Goal: Task Accomplishment & Management: Complete application form

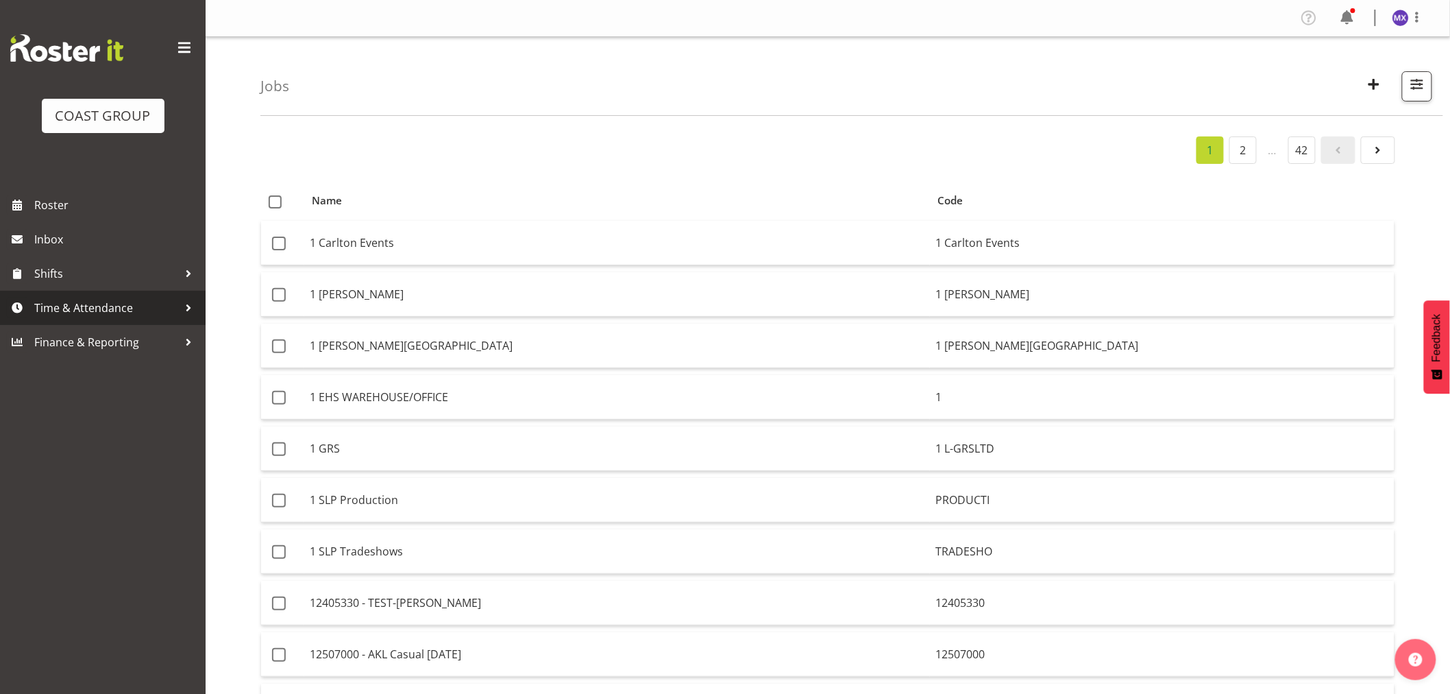
click at [87, 302] on span "Time & Attendance" at bounding box center [106, 307] width 144 height 21
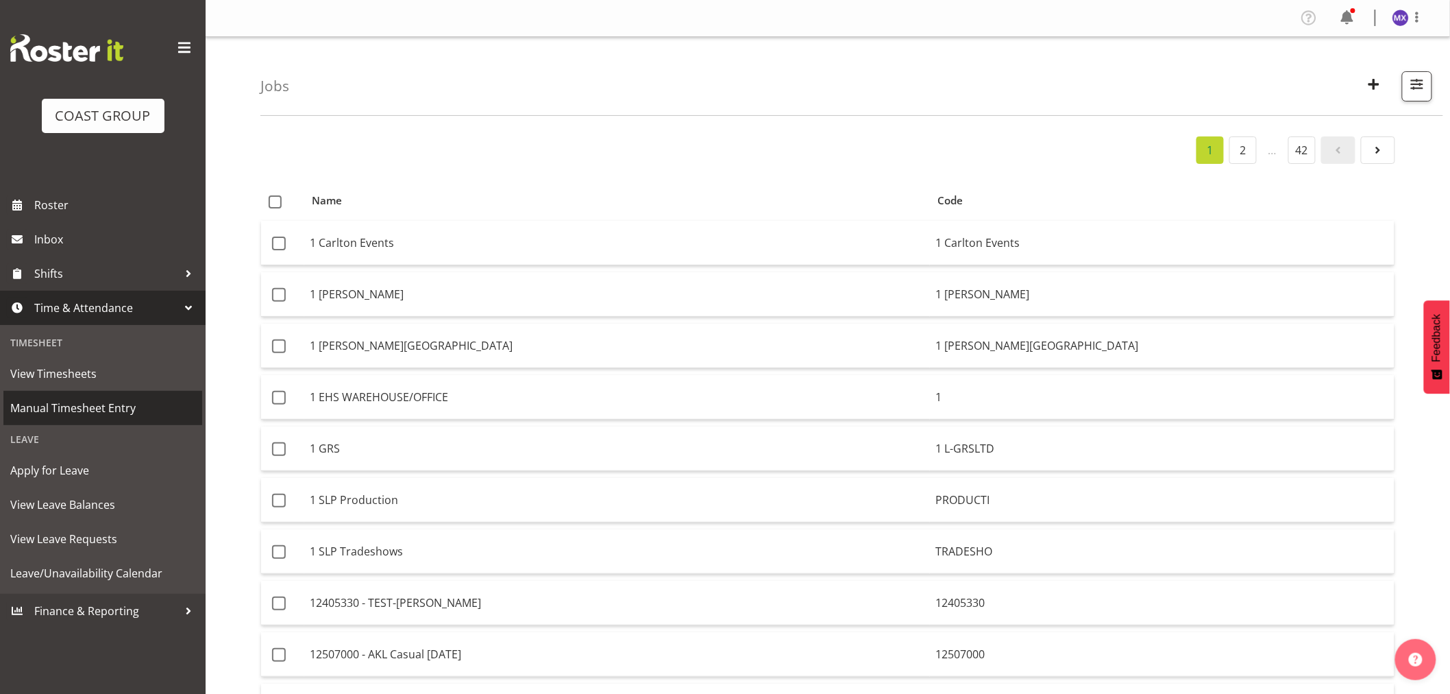
click at [103, 404] on span "Manual Timesheet Entry" at bounding box center [102, 408] width 185 height 21
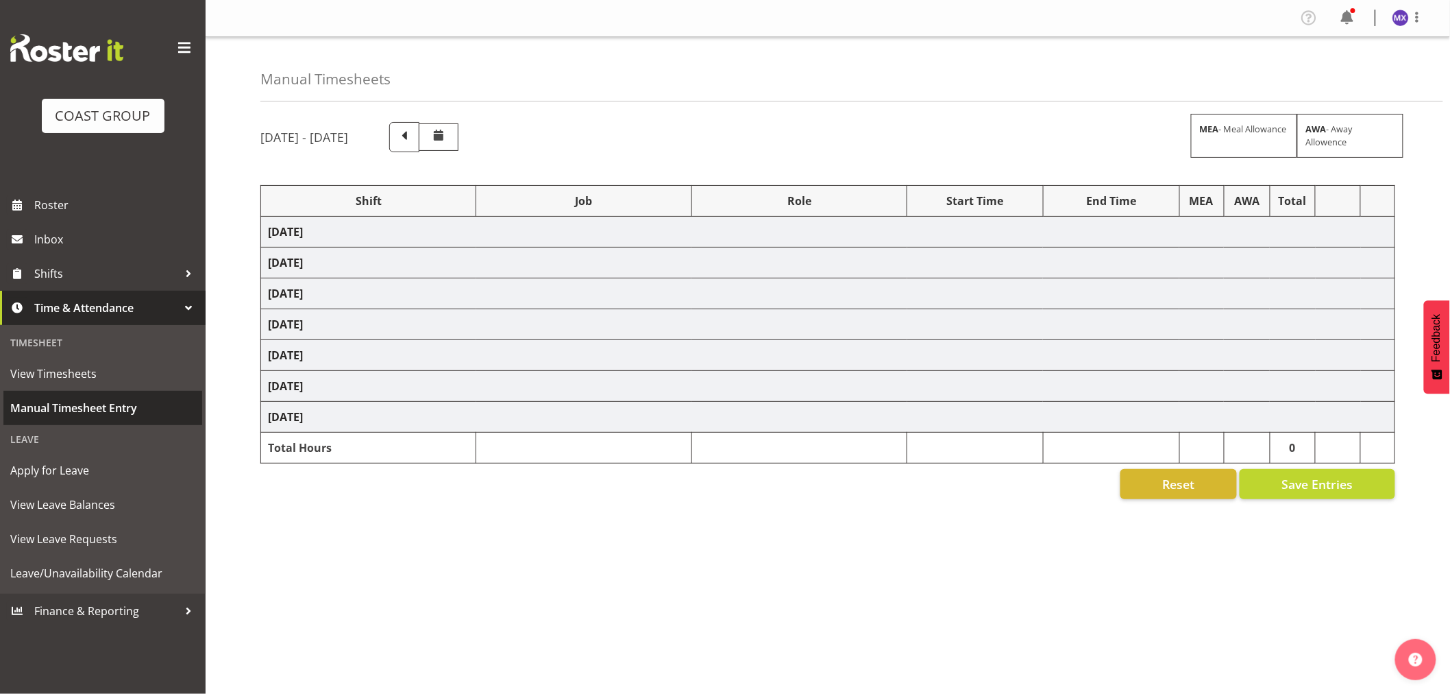
select select "69"
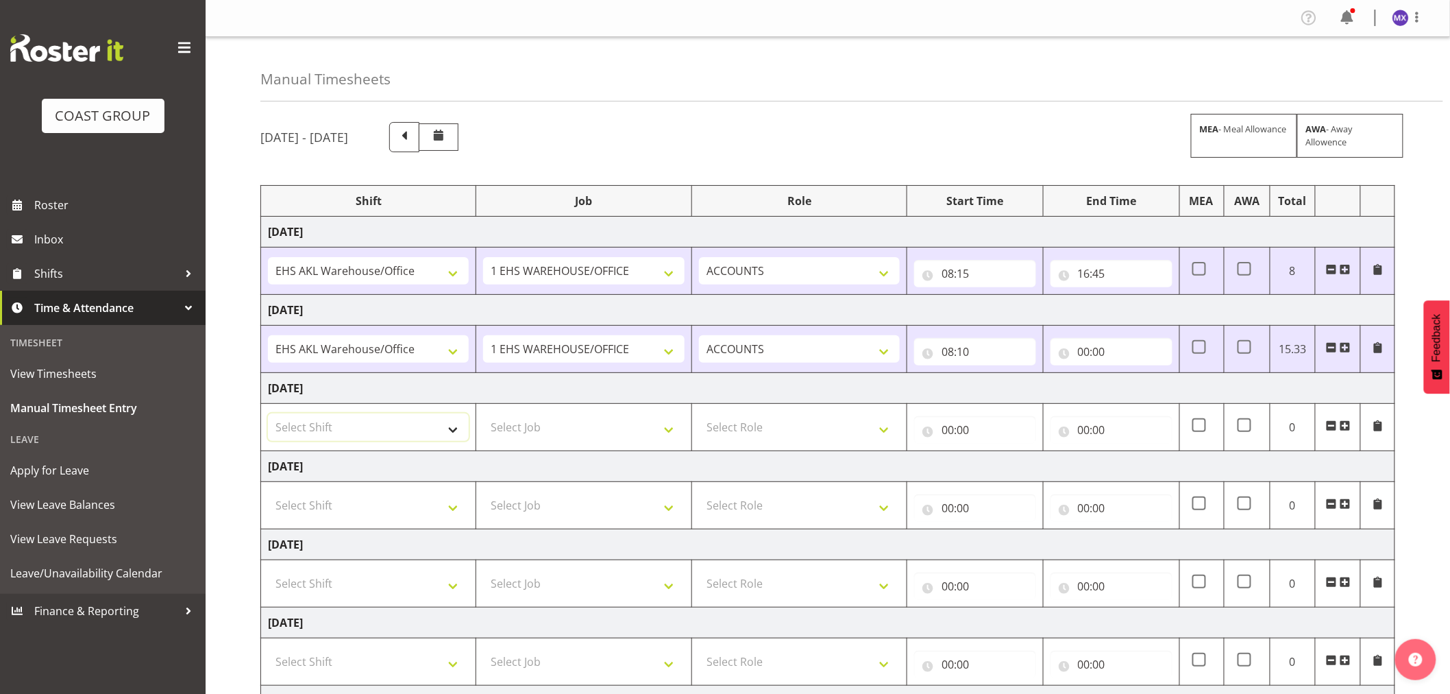
click at [446, 429] on select "Select Shift EHS AKL Warehouse/Office" at bounding box center [368, 426] width 201 height 27
select select "1083"
click at [268, 414] on select "Select Shift EHS AKL Warehouse/Office" at bounding box center [368, 426] width 201 height 27
click at [667, 422] on select "Select Job 1 Carlton Events 1 [PERSON_NAME][GEOGRAPHIC_DATA] 1 [PERSON_NAME][GE…" at bounding box center [583, 426] width 201 height 27
select select "69"
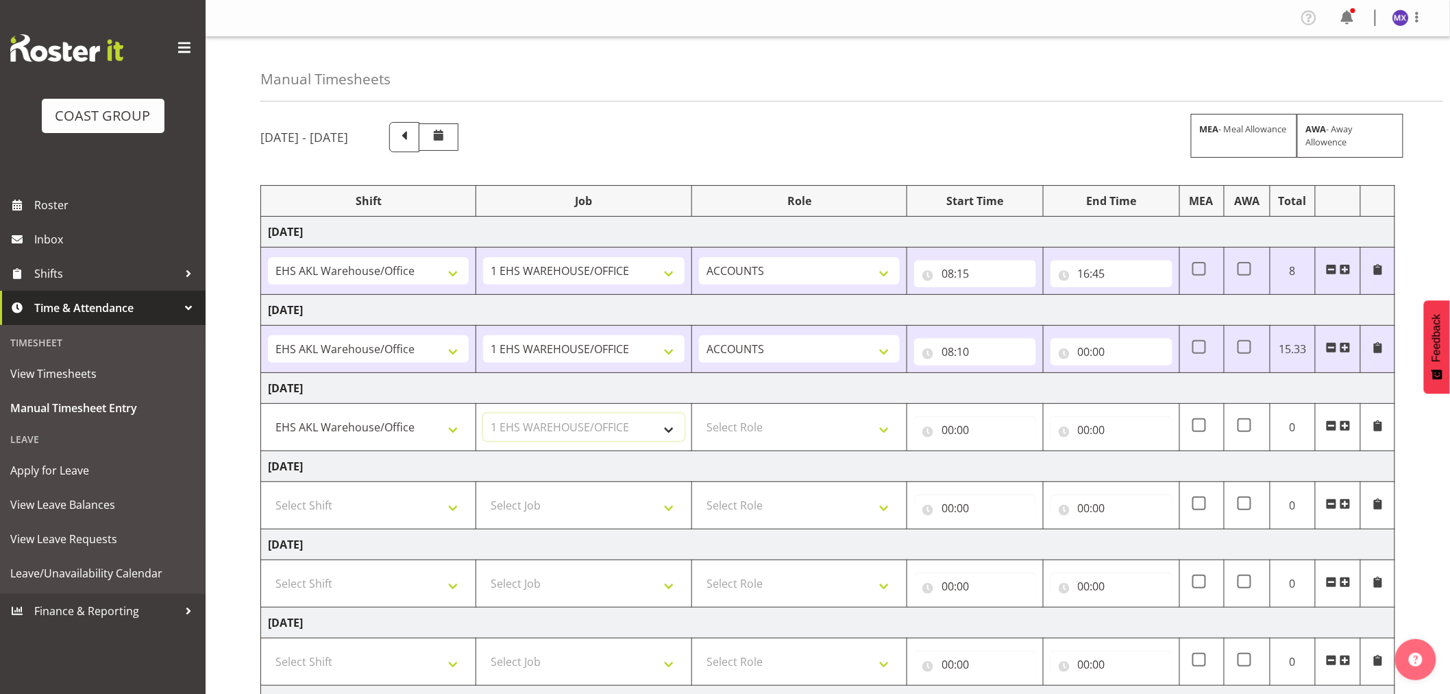
click at [483, 414] on select "Select Job 1 Carlton Events 1 [PERSON_NAME][GEOGRAPHIC_DATA] 1 [PERSON_NAME][GE…" at bounding box center [583, 426] width 201 height 27
click at [866, 426] on select "Select Role ACCOUNTS" at bounding box center [799, 426] width 201 height 27
select select "204"
click at [699, 414] on select "Select Role ACCOUNTS" at bounding box center [799, 426] width 201 height 27
click at [961, 422] on input "00:00" at bounding box center [975, 429] width 122 height 27
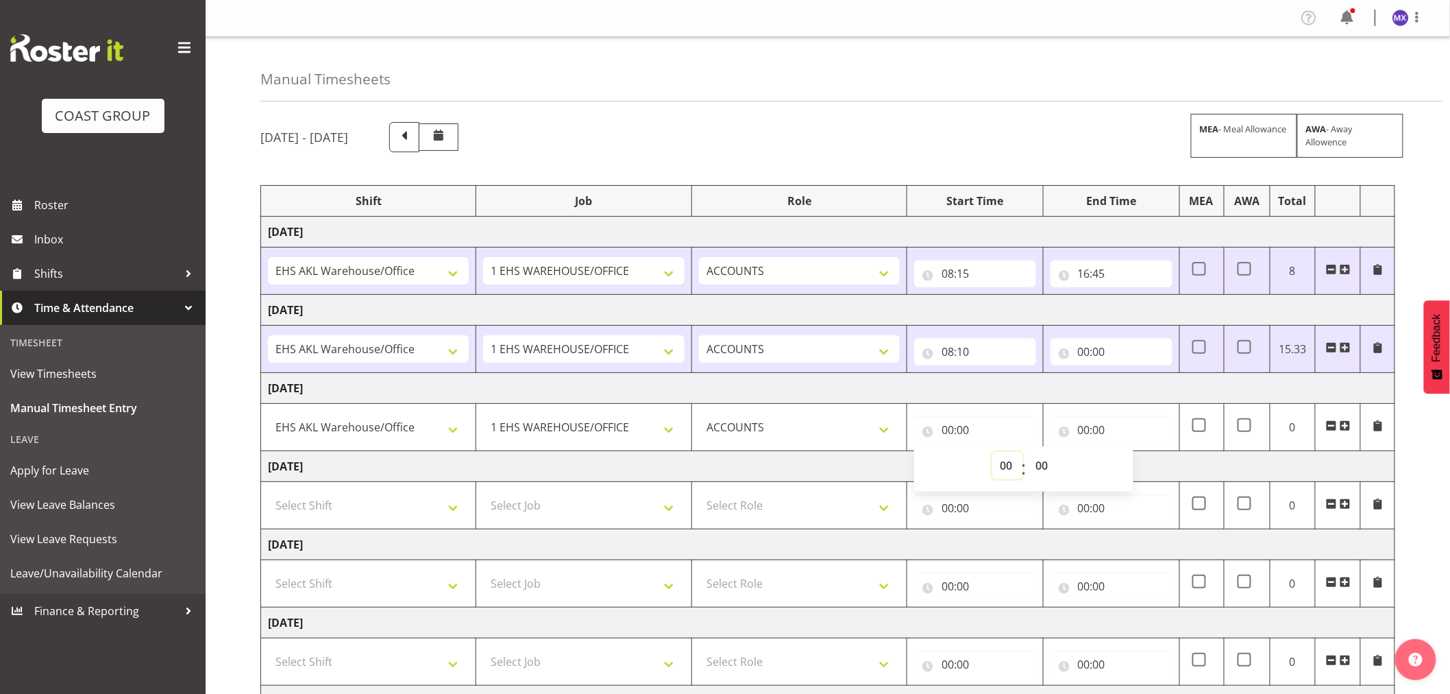
click at [1003, 478] on select "00 01 02 03 04 05 06 07 08 09 10 11 12 13 14 15 16 17 18 19 20 21 22 23" at bounding box center [1007, 465] width 31 height 27
select select "8"
click at [992, 452] on select "00 01 02 03 04 05 06 07 08 09 10 11 12 13 14 15 16 17 18 19 20 21 22 23" at bounding box center [1007, 465] width 31 height 27
type input "08:00"
click at [1036, 467] on select "00 01 02 03 04 05 06 07 08 09 10 11 12 13 14 15 16 17 18 19 20 21 22 23 24 25 2…" at bounding box center [1043, 465] width 31 height 27
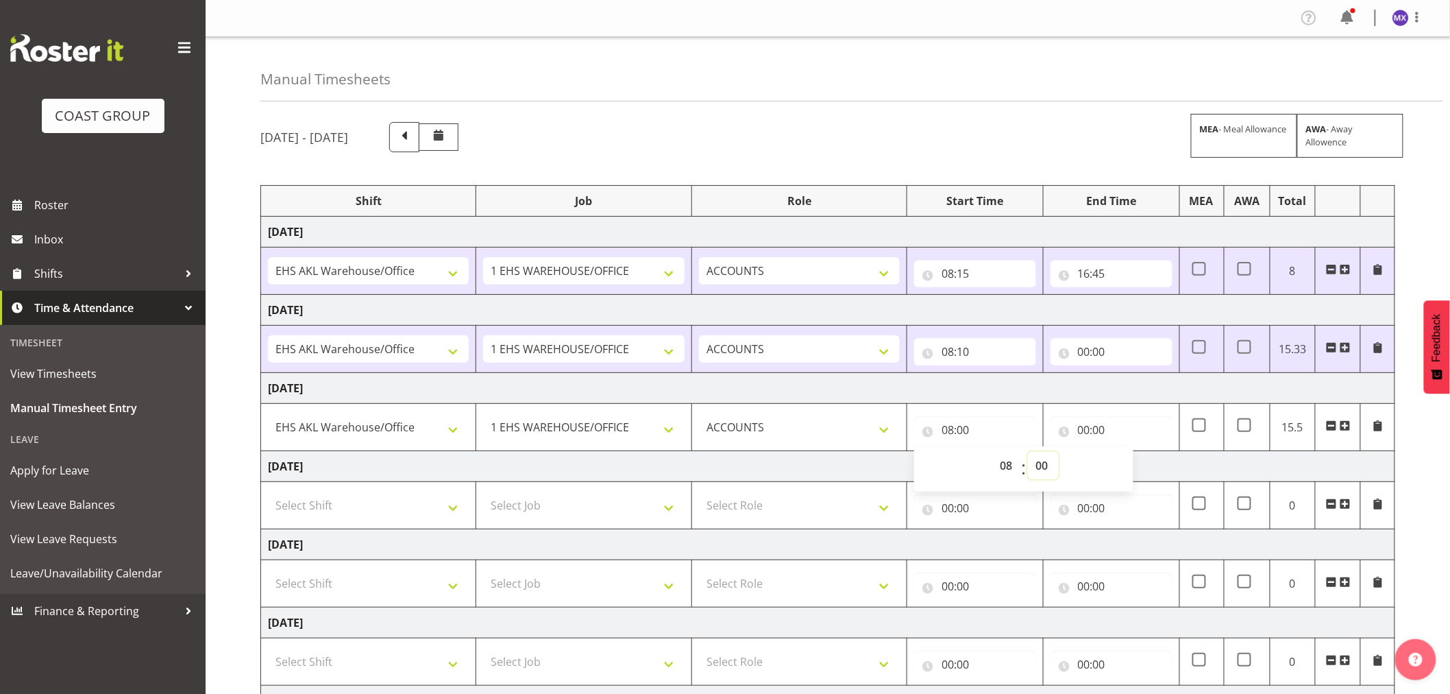
select select "5"
click at [1028, 452] on select "00 01 02 03 04 05 06 07 08 09 10 11 12 13 14 15 16 17 18 19 20 21 22 23 24 25 2…" at bounding box center [1043, 465] width 31 height 27
type input "08:05"
click at [1119, 354] on input "00:00" at bounding box center [1112, 351] width 122 height 27
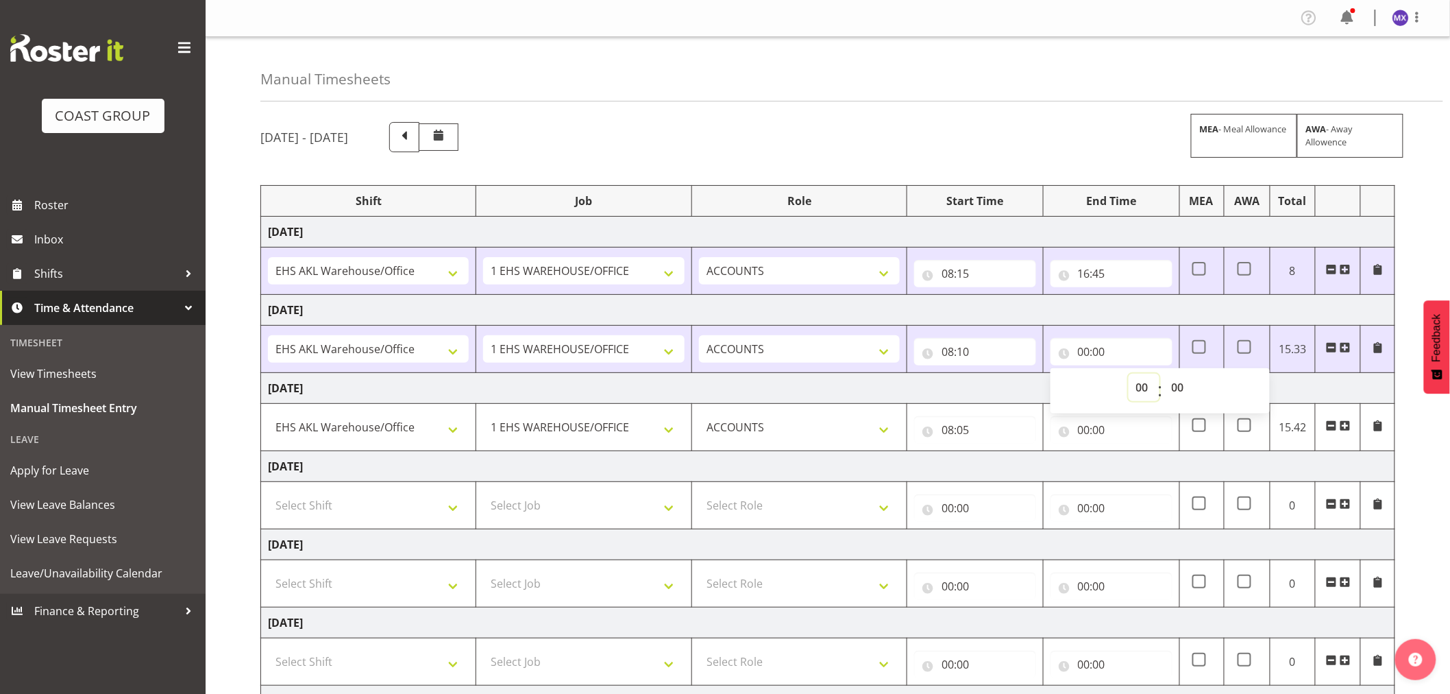
click at [1140, 391] on select "00 01 02 03 04 05 06 07 08 09 10 11 12 13 14 15 16 17 18 19 20 21 22 23" at bounding box center [1144, 387] width 31 height 27
select select "16"
click at [1129, 374] on select "00 01 02 03 04 05 06 07 08 09 10 11 12 13 14 15 16 17 18 19 20 21 22 23" at bounding box center [1144, 387] width 31 height 27
type input "16:00"
click at [1175, 387] on select "00 01 02 03 04 05 06 07 08 09 10 11 12 13 14 15 16 17 18 19 20 21 22 23 24 25 2…" at bounding box center [1180, 387] width 31 height 27
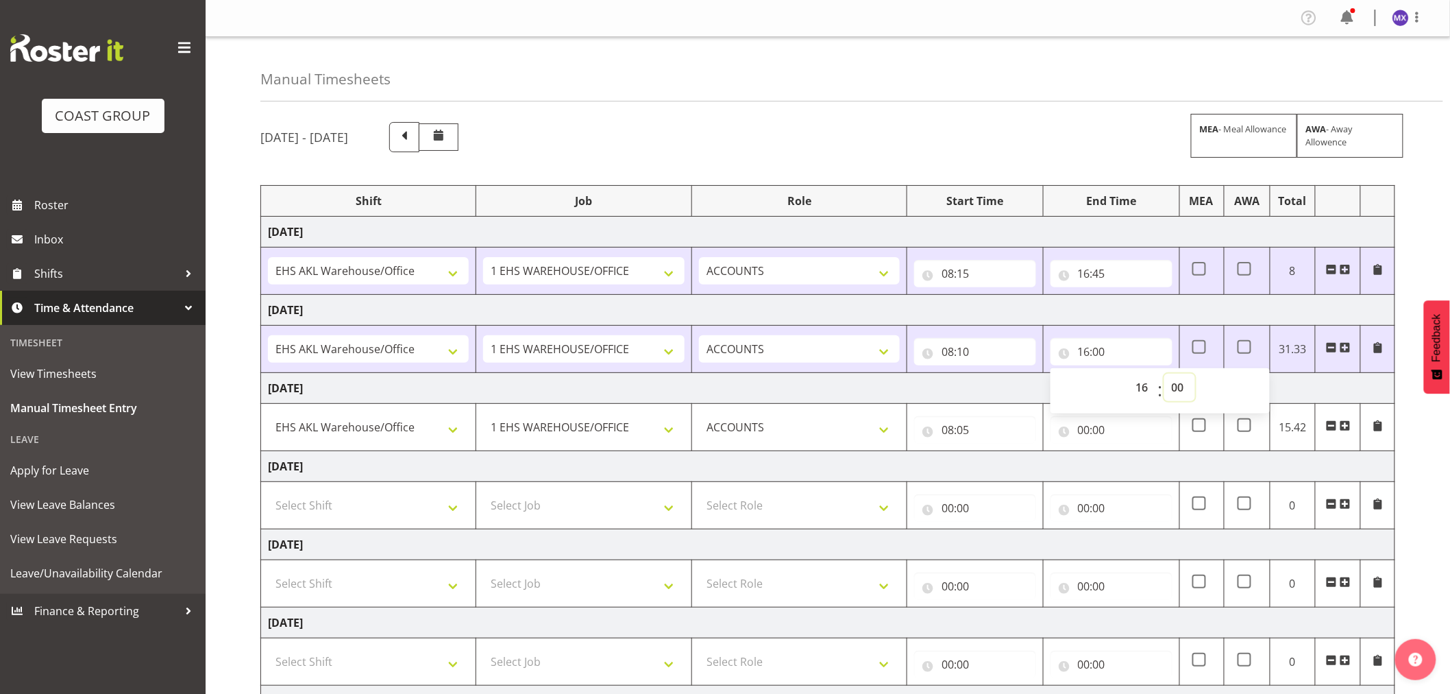
select select "55"
click at [1165, 374] on select "00 01 02 03 04 05 06 07 08 09 10 11 12 13 14 15 16 17 18 19 20 21 22 23 24 25 2…" at bounding box center [1180, 387] width 31 height 27
type input "16:55"
click at [1415, 470] on div "[DATE] - [DATE] MEA - Meal Allowance AWA - Away Allowence Shift Job Role Start …" at bounding box center [855, 476] width 1190 height 729
click at [1092, 435] on input "00:00" at bounding box center [1112, 429] width 122 height 27
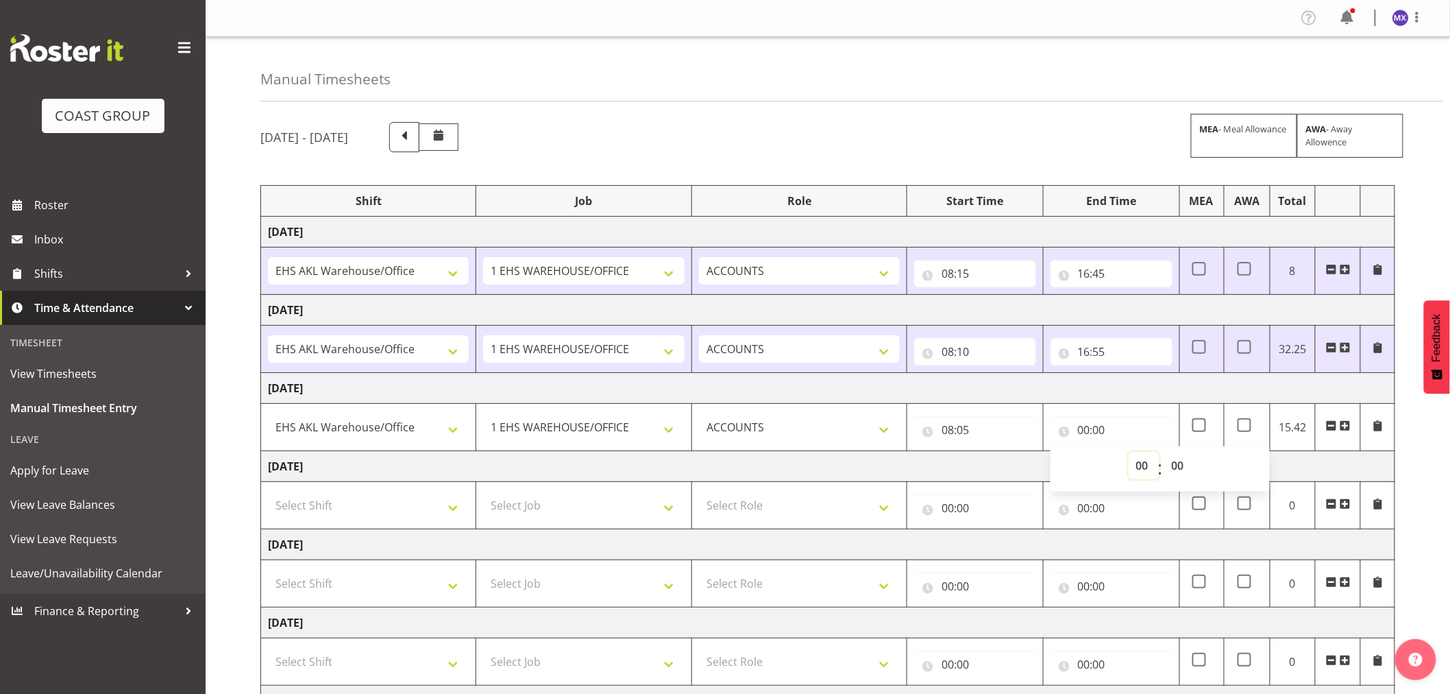
click at [1143, 472] on select "00 01 02 03 04 05 06 07 08 09 10 11 12 13 14 15 16 17 18 19 20 21 22 23" at bounding box center [1144, 465] width 31 height 27
select select "16"
click at [1129, 452] on select "00 01 02 03 04 05 06 07 08 09 10 11 12 13 14 15 16 17 18 19 20 21 22 23" at bounding box center [1144, 465] width 31 height 27
type input "16:00"
click at [1176, 468] on select "00 01 02 03 04 05 06 07 08 09 10 11 12 13 14 15 16 17 18 19 20 21 22 23 24 25 2…" at bounding box center [1180, 465] width 31 height 27
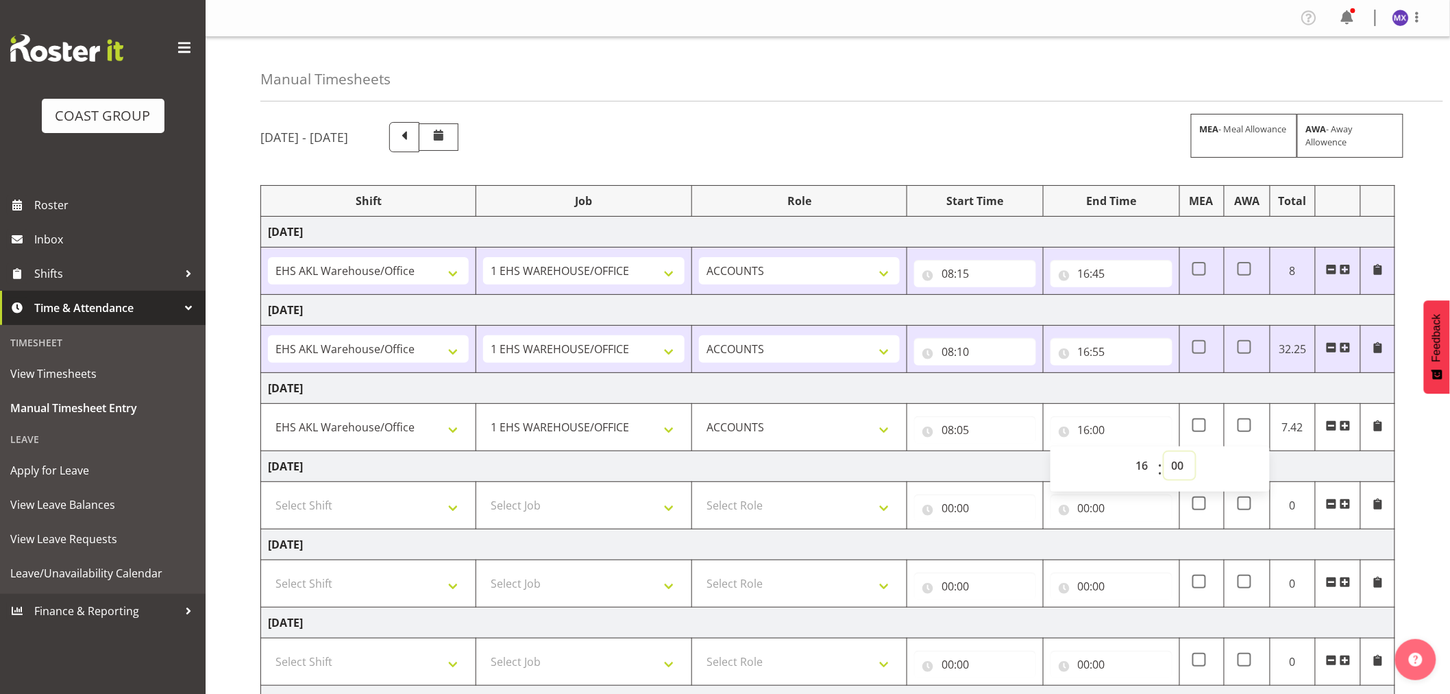
select select "30"
click at [1165, 452] on select "00 01 02 03 04 05 06 07 08 09 10 11 12 13 14 15 16 17 18 19 20 21 22 23 24 25 2…" at bounding box center [1180, 465] width 31 height 27
type input "16:30"
click at [1416, 498] on div "[DATE] - [DATE] MEA - Meal Allowance AWA - Away Allowence Shift Job Role Start …" at bounding box center [855, 476] width 1190 height 729
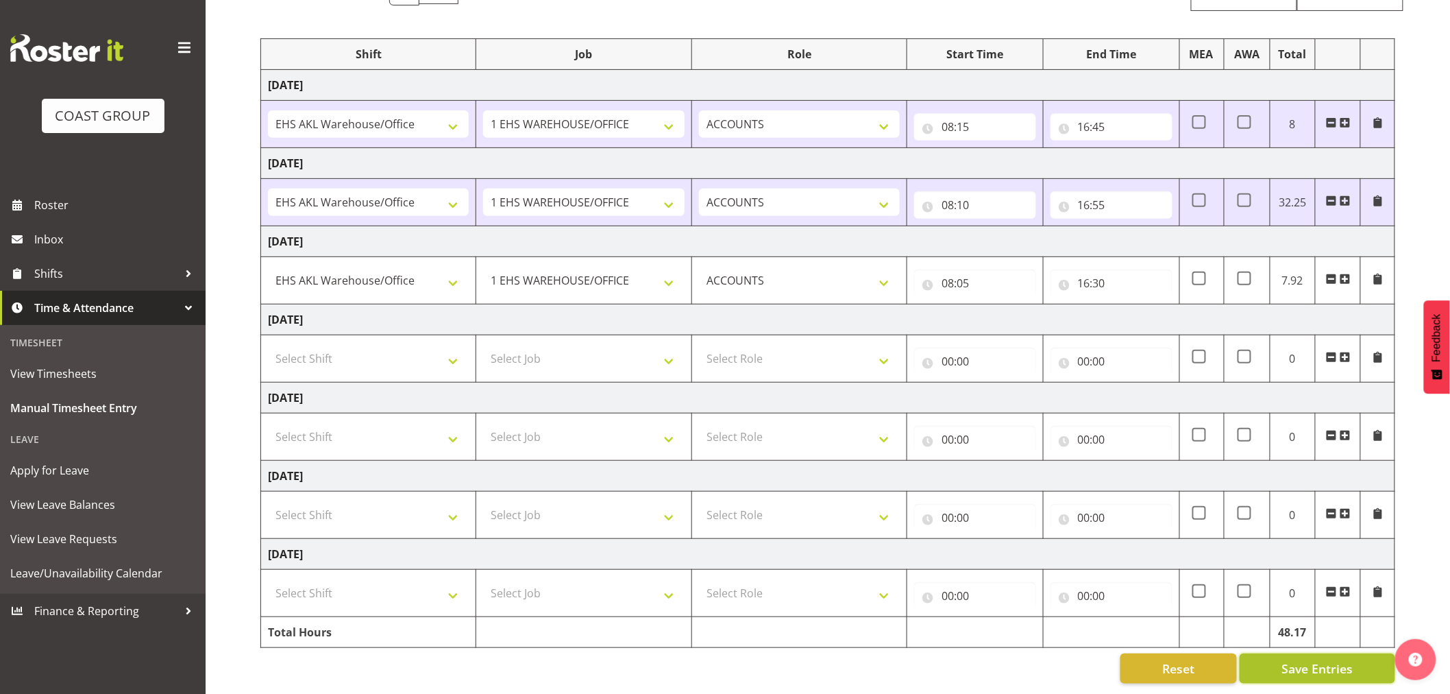
click at [1311, 672] on span "Save Entries" at bounding box center [1317, 668] width 71 height 18
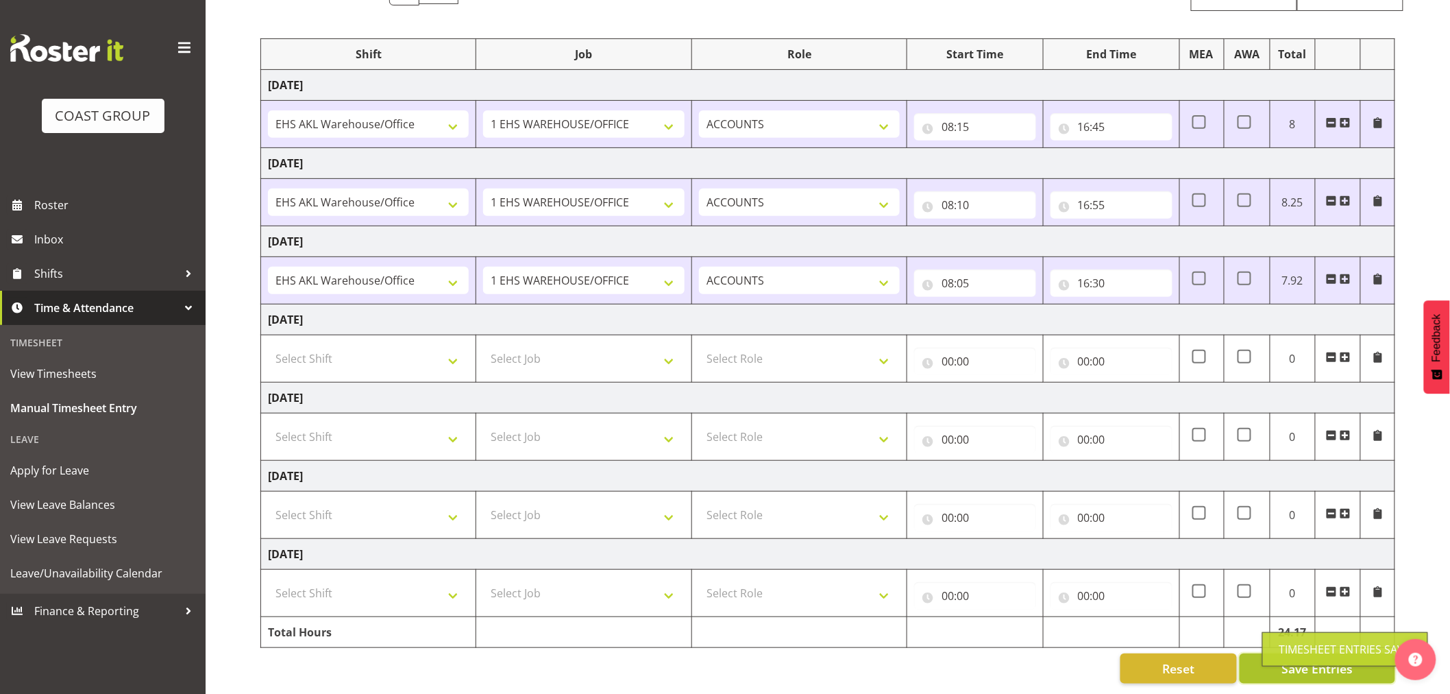
click at [1312, 669] on span "Save Entries" at bounding box center [1317, 668] width 71 height 18
click at [1139, 281] on input "16:30" at bounding box center [1112, 282] width 122 height 27
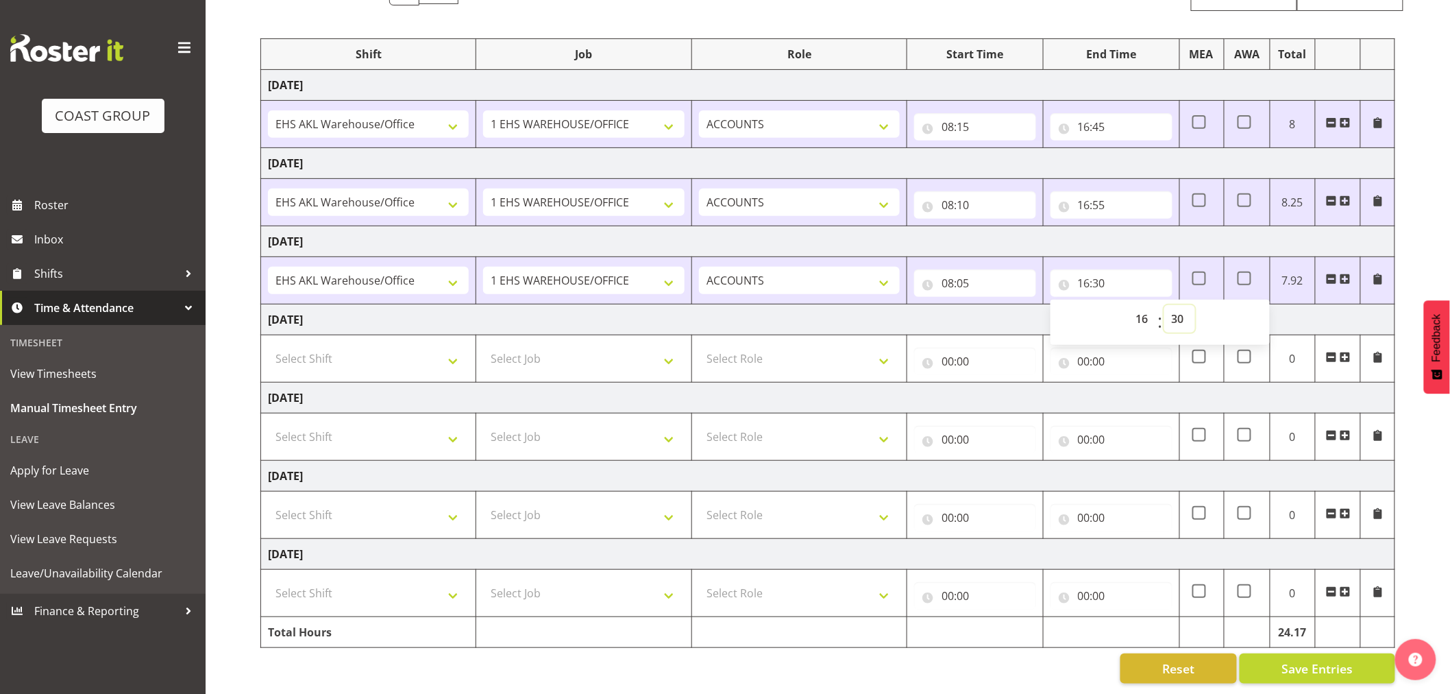
click at [1175, 314] on select "00 01 02 03 04 05 06 07 08 09 10 11 12 13 14 15 16 17 18 19 20 21 22 23 24 25 2…" at bounding box center [1180, 318] width 31 height 27
select select "25"
click at [1165, 305] on select "00 01 02 03 04 05 06 07 08 09 10 11 12 13 14 15 16 17 18 19 20 21 22 23 24 25 2…" at bounding box center [1180, 318] width 31 height 27
type input "16:25"
click at [1419, 546] on div "[DATE] - [DATE] MEA - Meal Allowance AWA - Away Allowence Shift Job Role Start …" at bounding box center [855, 329] width 1190 height 729
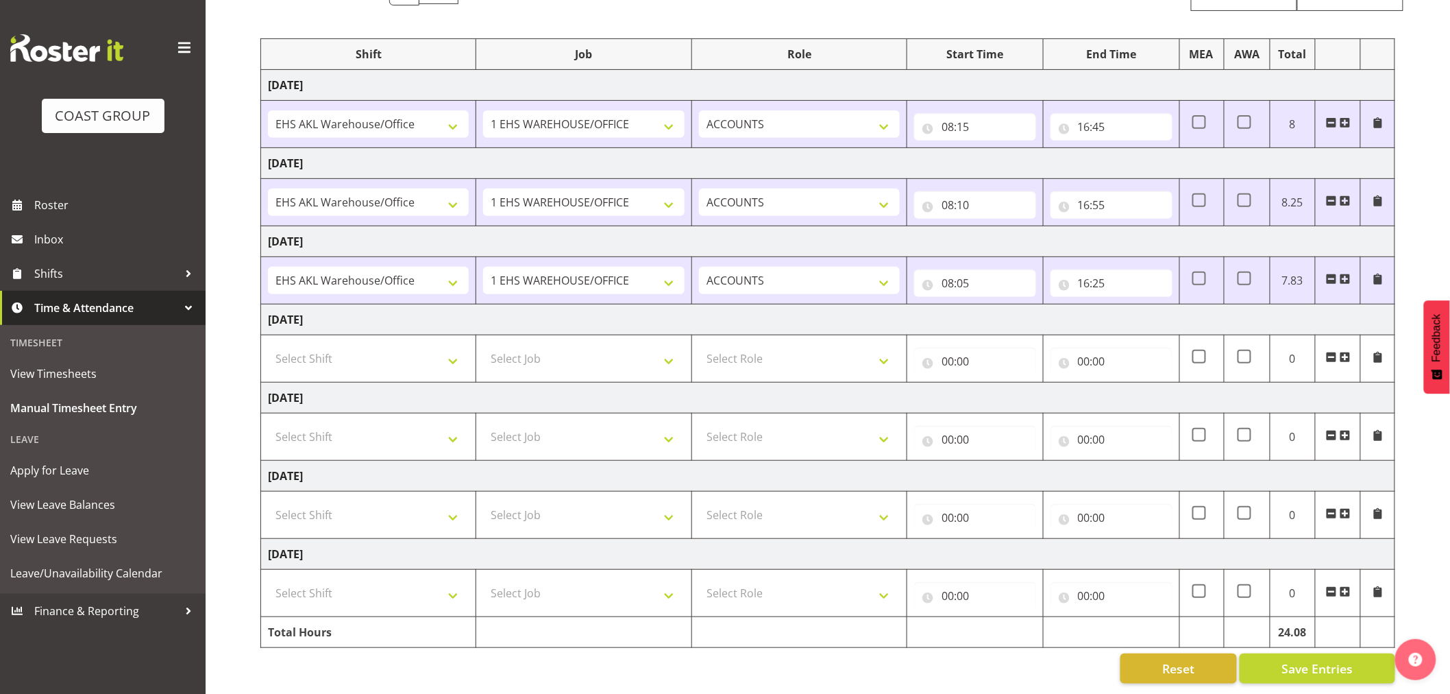
scroll to position [160, 0]
click at [1330, 659] on span "Save Entries" at bounding box center [1317, 668] width 71 height 18
